Goal: Task Accomplishment & Management: Use online tool/utility

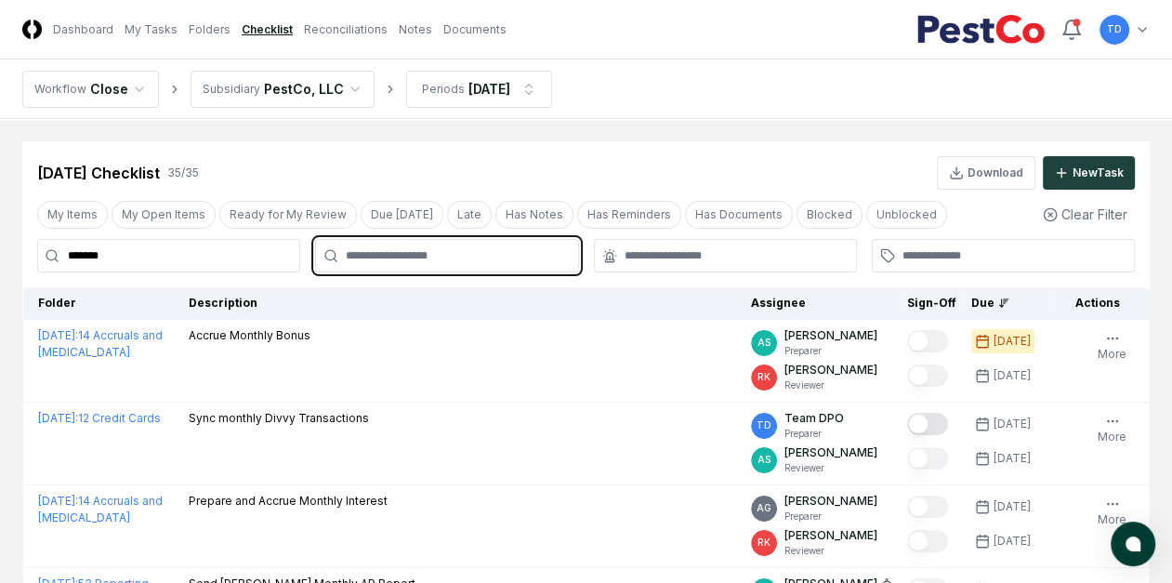
click at [360, 256] on input "text" at bounding box center [456, 255] width 220 height 17
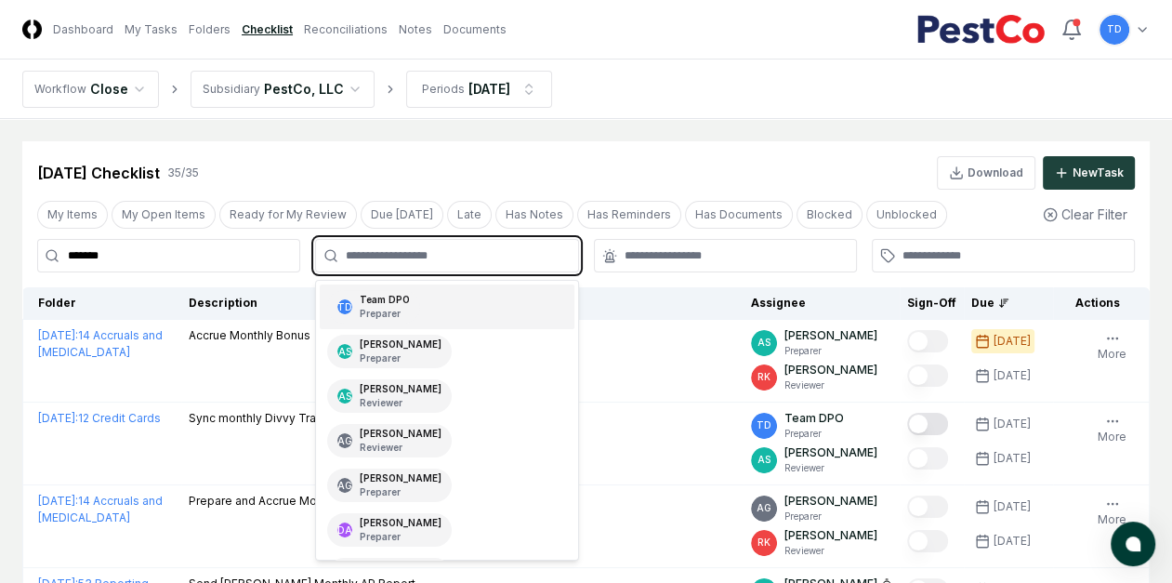
click at [386, 290] on div "TD Team DPO Preparer" at bounding box center [373, 306] width 93 height 33
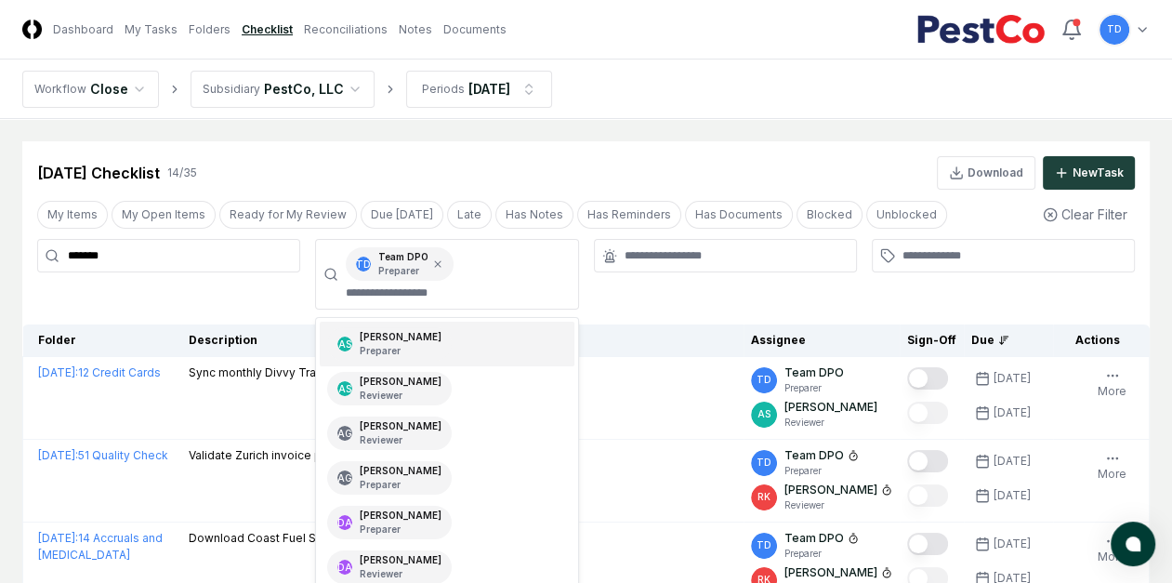
click at [375, 187] on div "Sep 2025 Checklist 14 / 35 Download New Task" at bounding box center [586, 172] width 1098 height 33
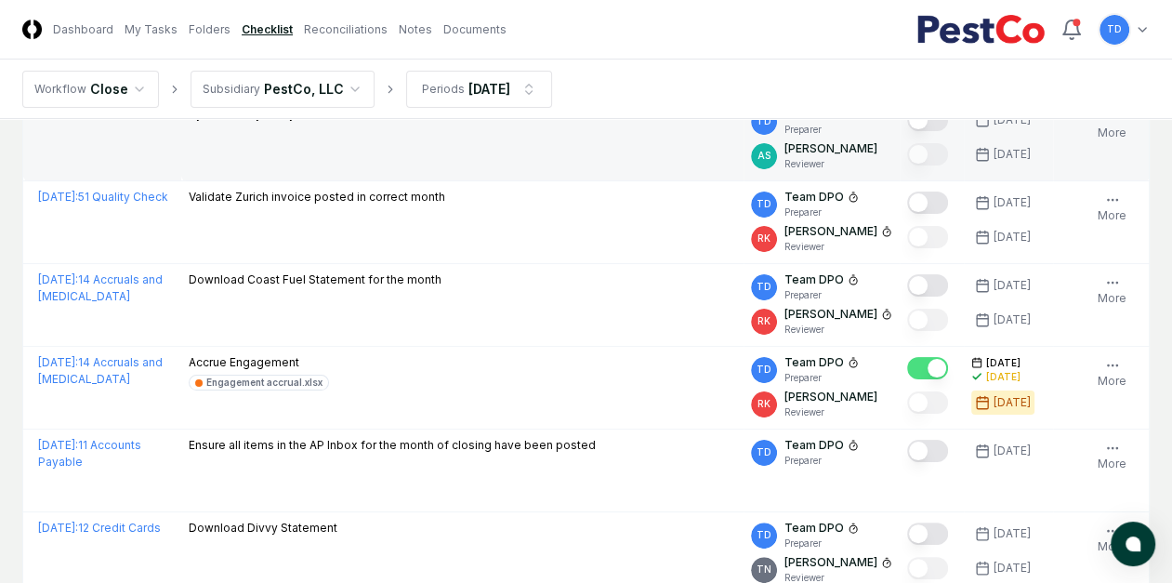
scroll to position [133, 0]
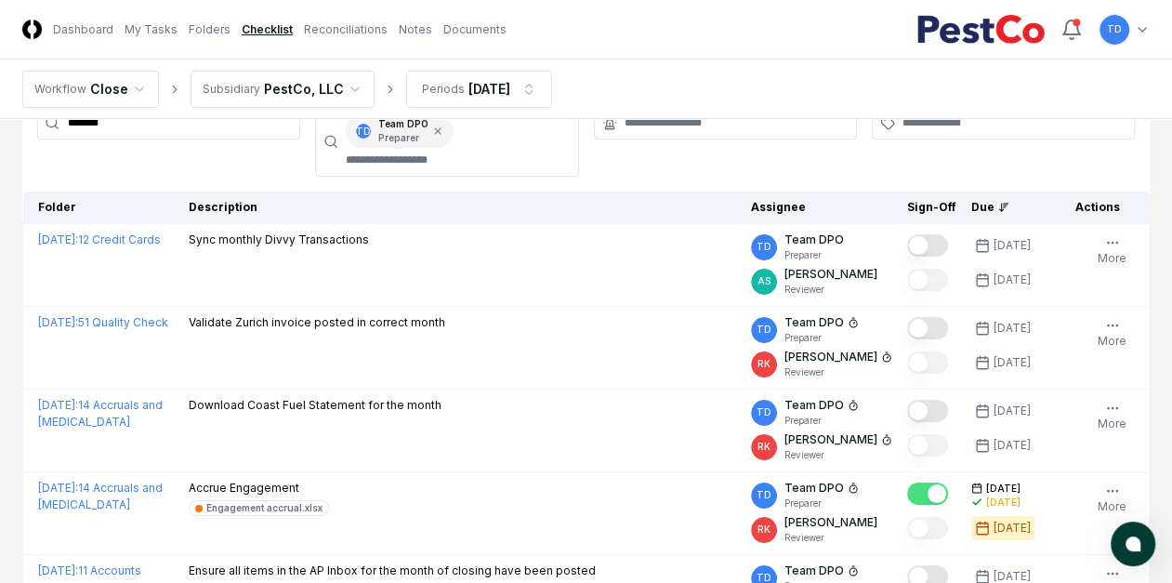
click at [995, 205] on div "Due" at bounding box center [1008, 207] width 74 height 17
click at [995, 207] on div "Due" at bounding box center [1008, 207] width 74 height 17
click at [1001, 205] on icon at bounding box center [1003, 207] width 11 height 11
drag, startPoint x: 1001, startPoint y: 205, endPoint x: 955, endPoint y: 175, distance: 54.9
click at [955, 175] on div at bounding box center [1003, 141] width 263 height 71
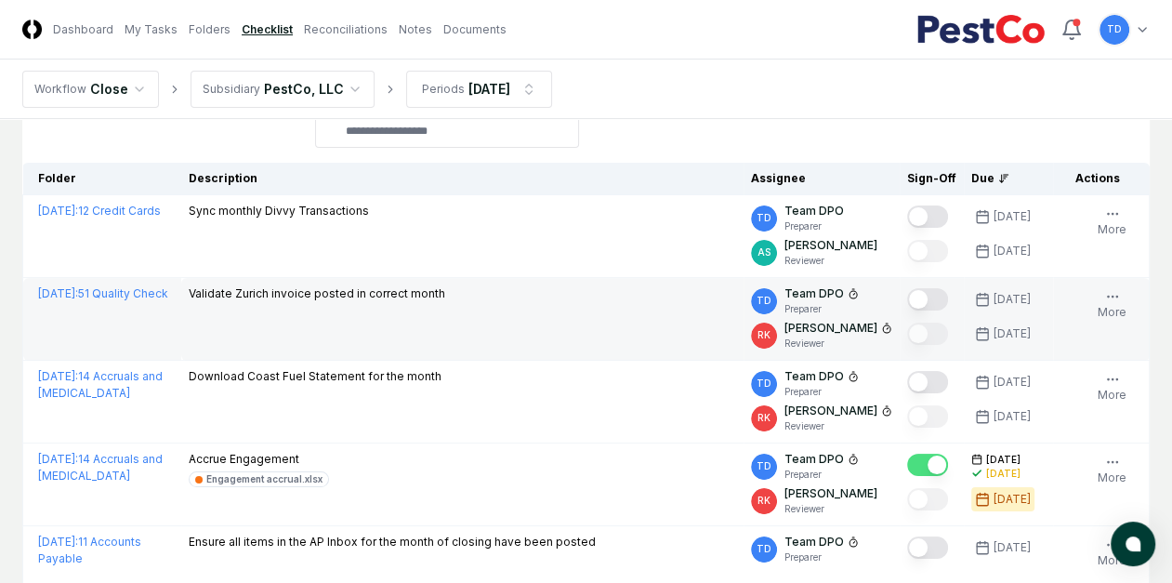
scroll to position [0, 0]
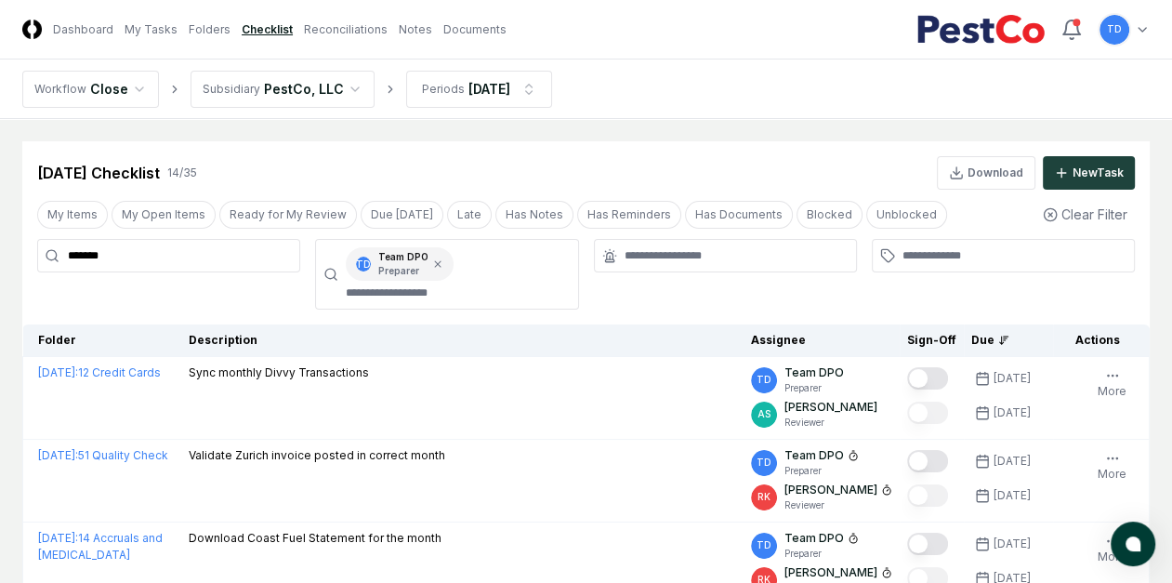
click at [177, 260] on input "*******" at bounding box center [168, 255] width 263 height 33
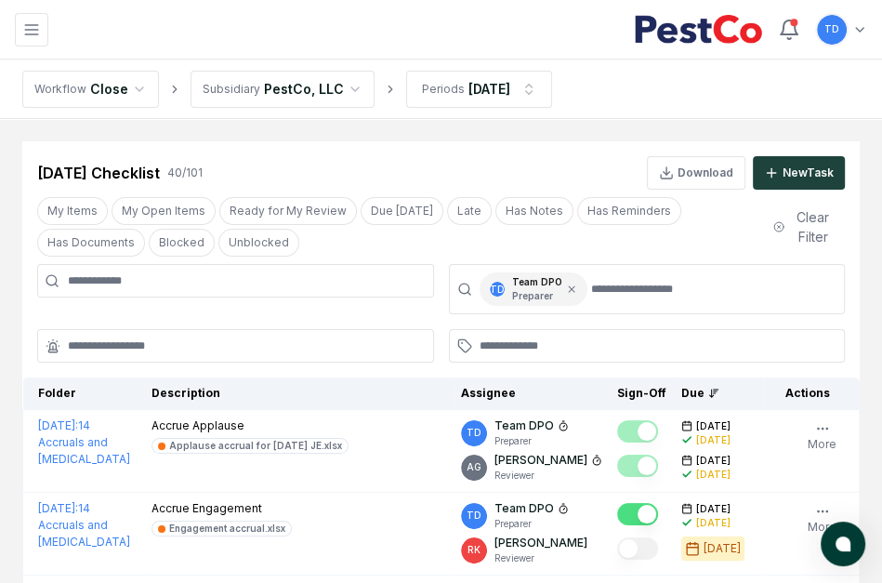
click at [178, 297] on div at bounding box center [235, 289] width 397 height 50
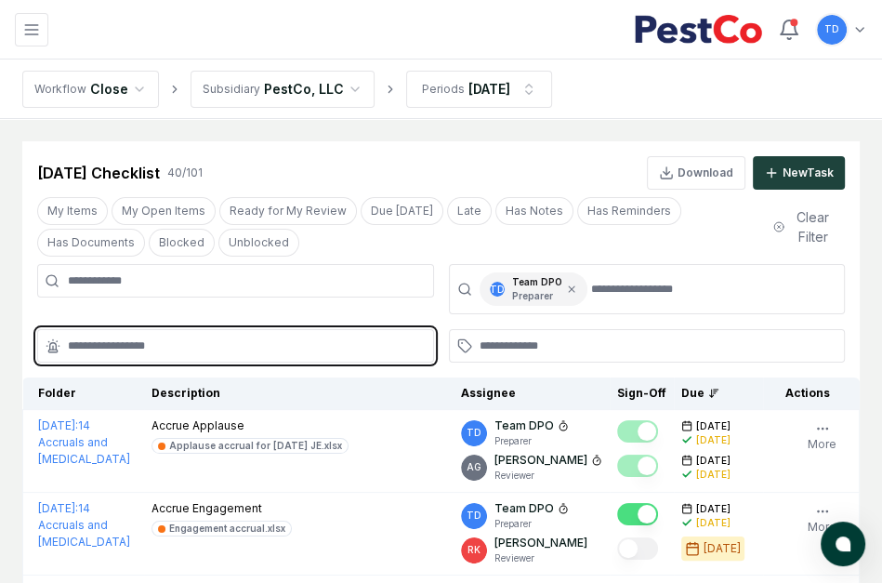
click at [193, 338] on input "text" at bounding box center [245, 345] width 354 height 17
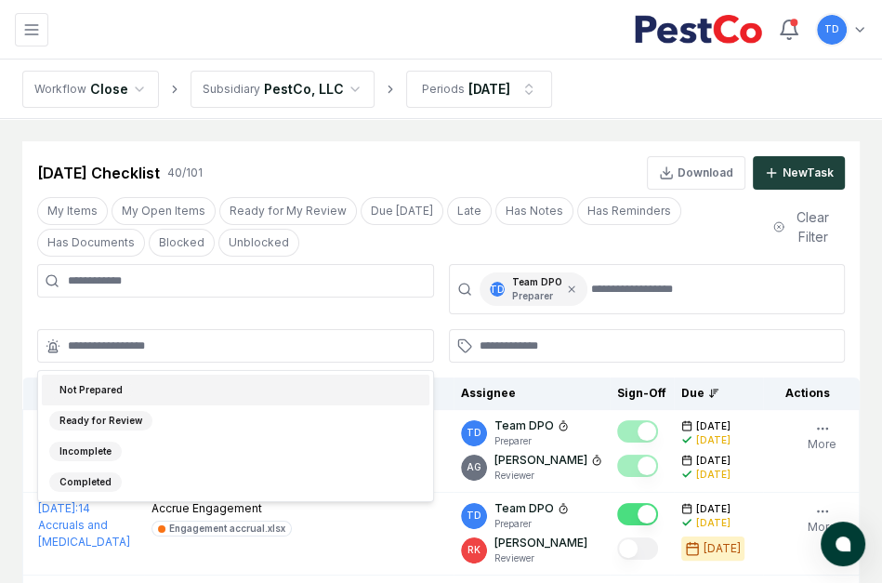
click at [186, 277] on input at bounding box center [235, 280] width 397 height 33
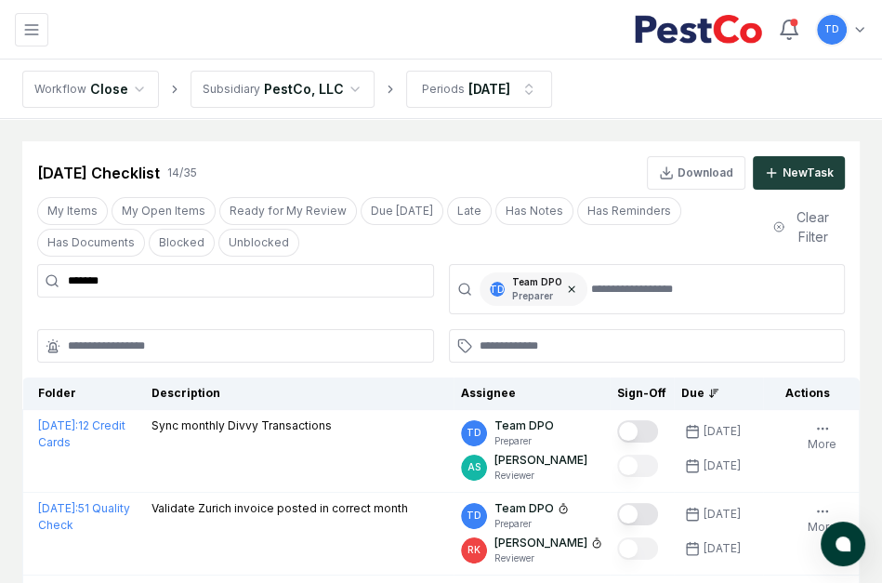
click at [568, 292] on icon at bounding box center [571, 288] width 11 height 11
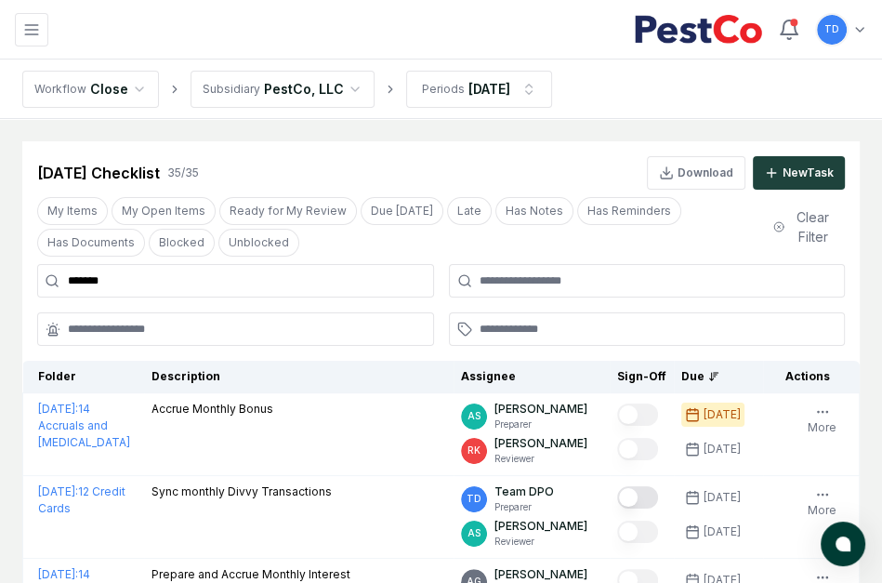
type input "*******"
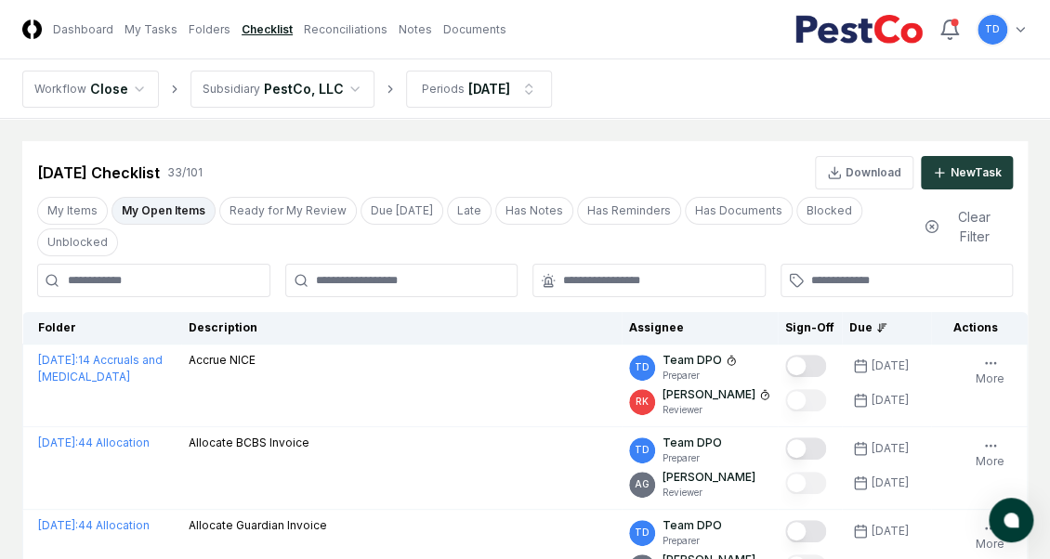
click at [204, 286] on input at bounding box center [153, 280] width 233 height 33
type input "***"
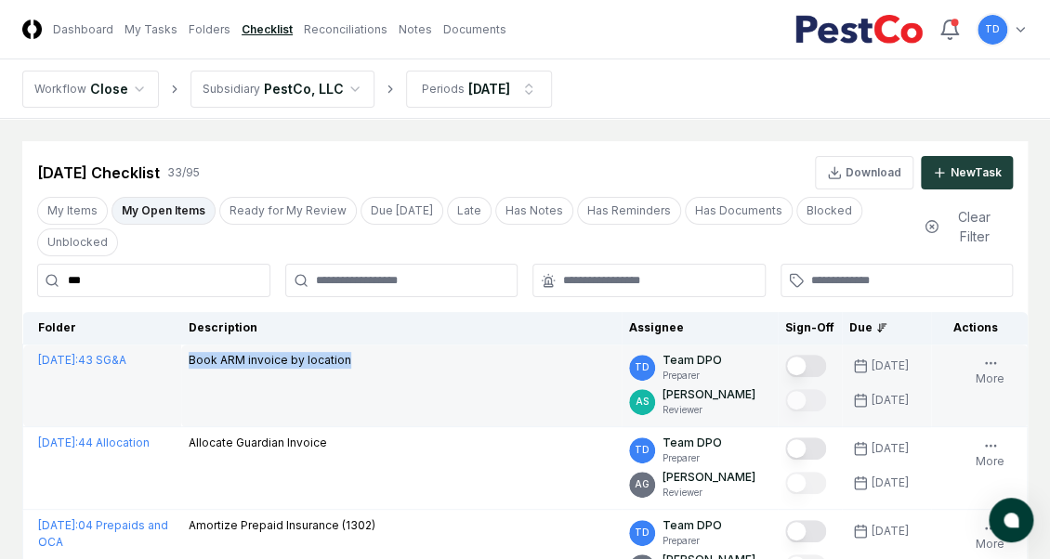
drag, startPoint x: 346, startPoint y: 362, endPoint x: 182, endPoint y: 357, distance: 163.7
click at [182, 357] on td "Book ARM invoice by location" at bounding box center [401, 386] width 441 height 83
copy p "Book ARM invoice by location"
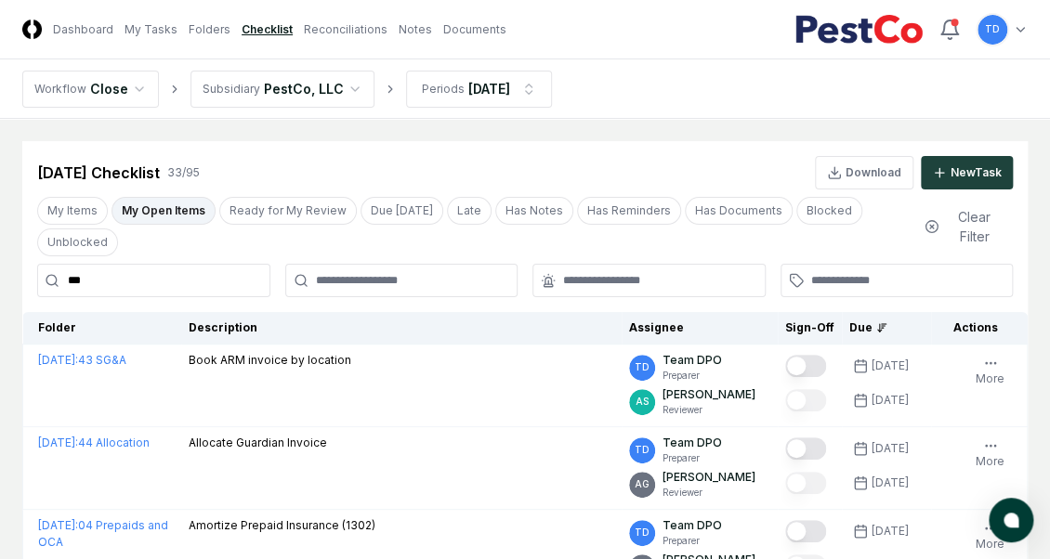
click at [236, 255] on div "My Items My Open Items Ready for My Review Due [DATE] Late Has Notes Has Remind…" at bounding box center [473, 226] width 873 height 59
